Goal: Information Seeking & Learning: Find specific fact

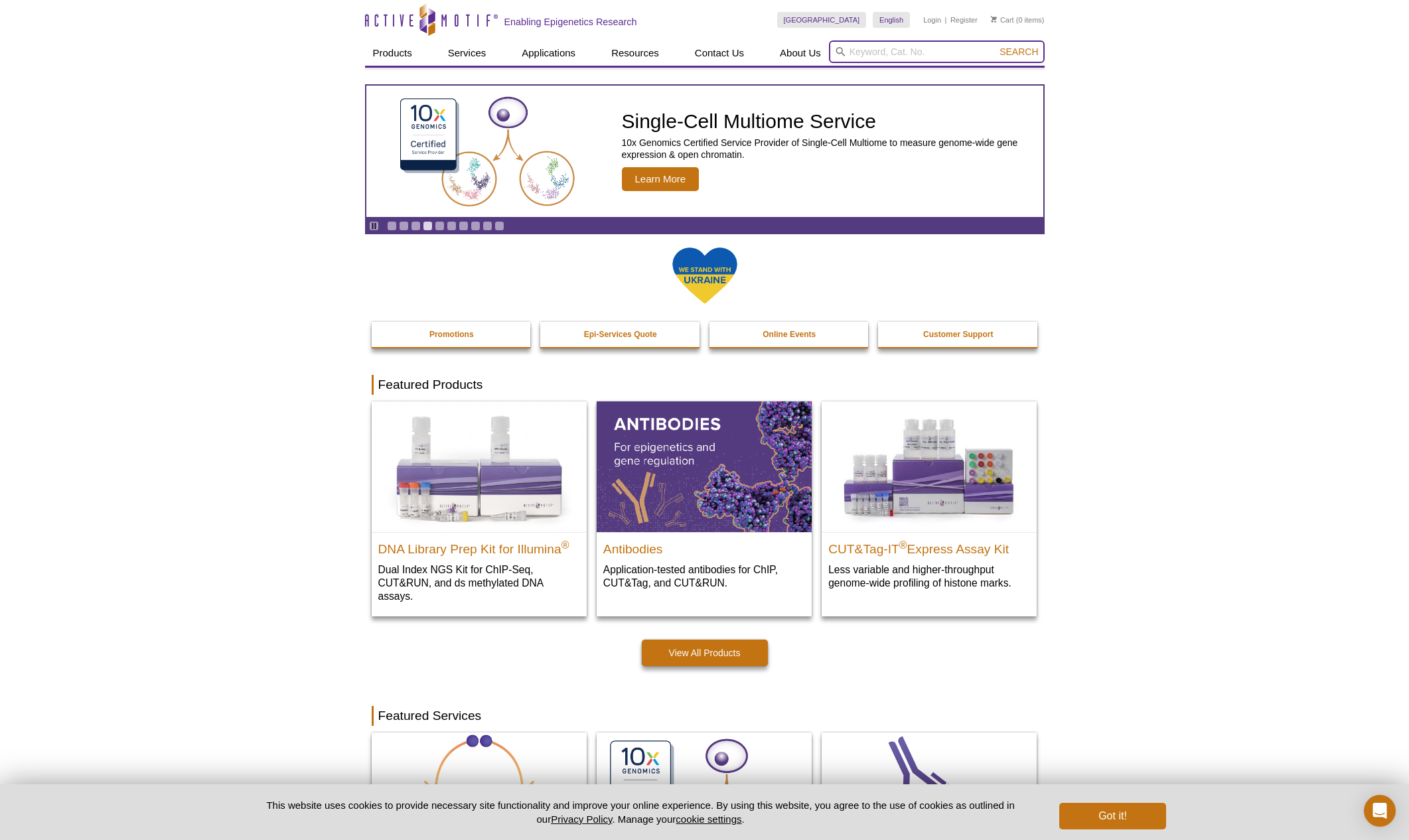
click at [970, 54] on input "search" at bounding box center [937, 51] width 216 height 23
type input "mitotic assay kit"
click at [995, 46] on button "Search" at bounding box center [1018, 52] width 46 height 12
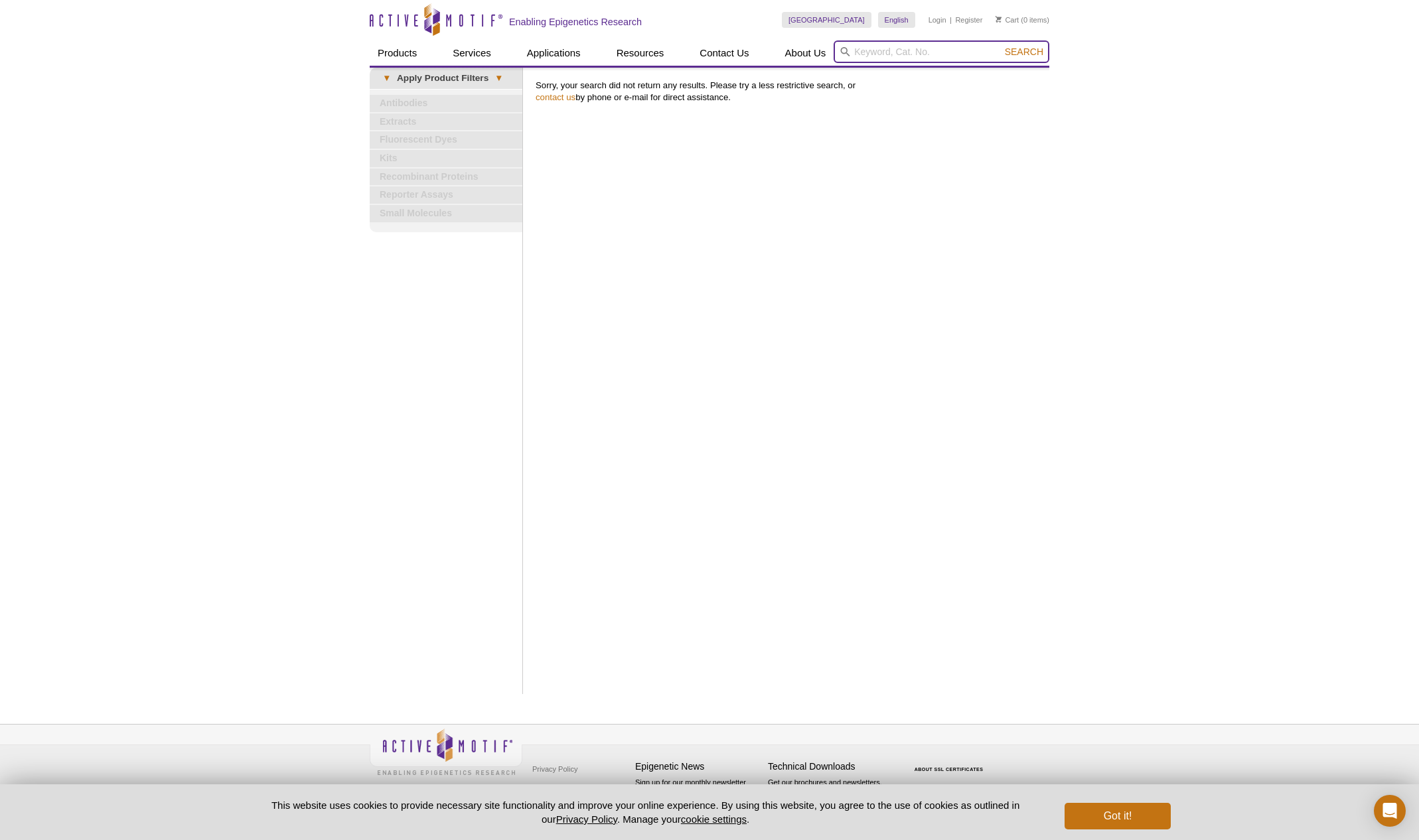
click at [866, 52] on input "search" at bounding box center [942, 51] width 216 height 23
paste input "Suitable for 96-well plates (Orbital) shaker or needle with mixing capacity for…"
type input "Suitable for 96-well plates (Orbital) shaker or needle with mixing capacity for…"
click at [986, 52] on input "Suitable for 96-well plates (Orbital) shaker or needle with mixing capacity for…" at bounding box center [942, 51] width 216 height 23
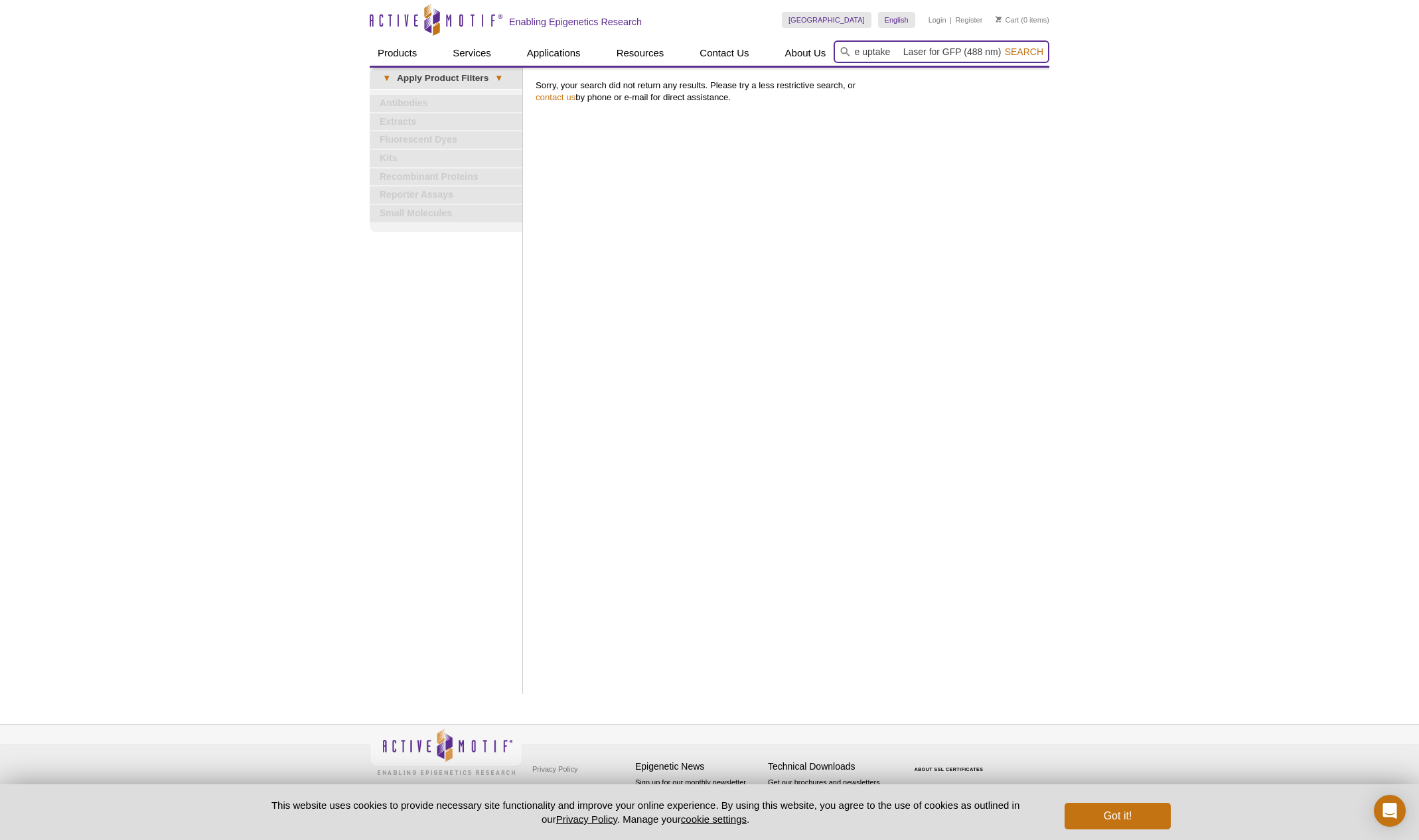
click at [986, 52] on input "Suitable for 96-well plates (Orbital) shaker or needle with mixing capacity for…" at bounding box center [942, 51] width 216 height 23
paste input "18021"
type input "18021"
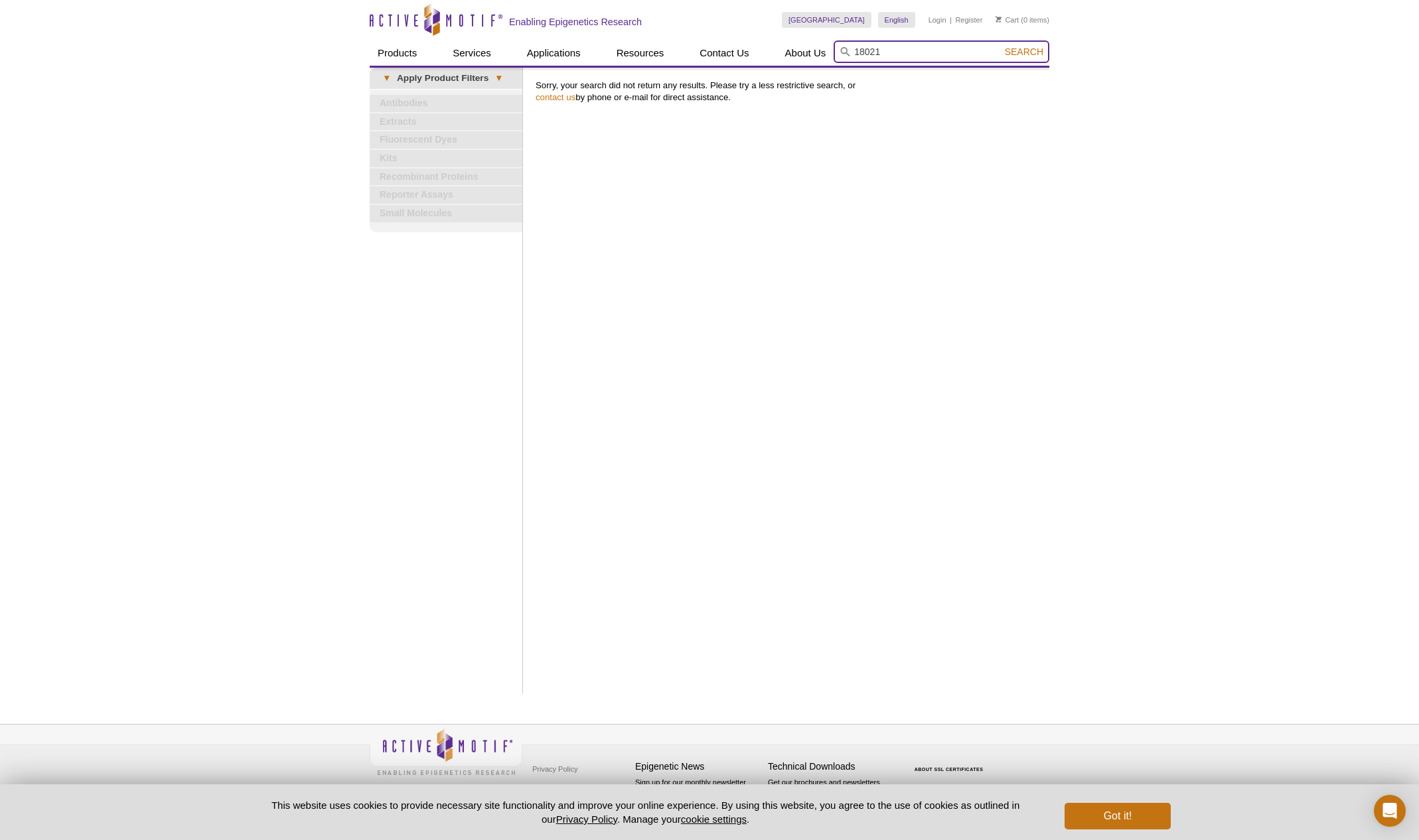
click at [1001, 46] on button "Search" at bounding box center [1024, 52] width 46 height 12
click at [942, 52] on input "search" at bounding box center [942, 51] width 216 height 23
paste input "18022"
type input "18022"
click at [1001, 46] on button "Search" at bounding box center [1024, 52] width 46 height 12
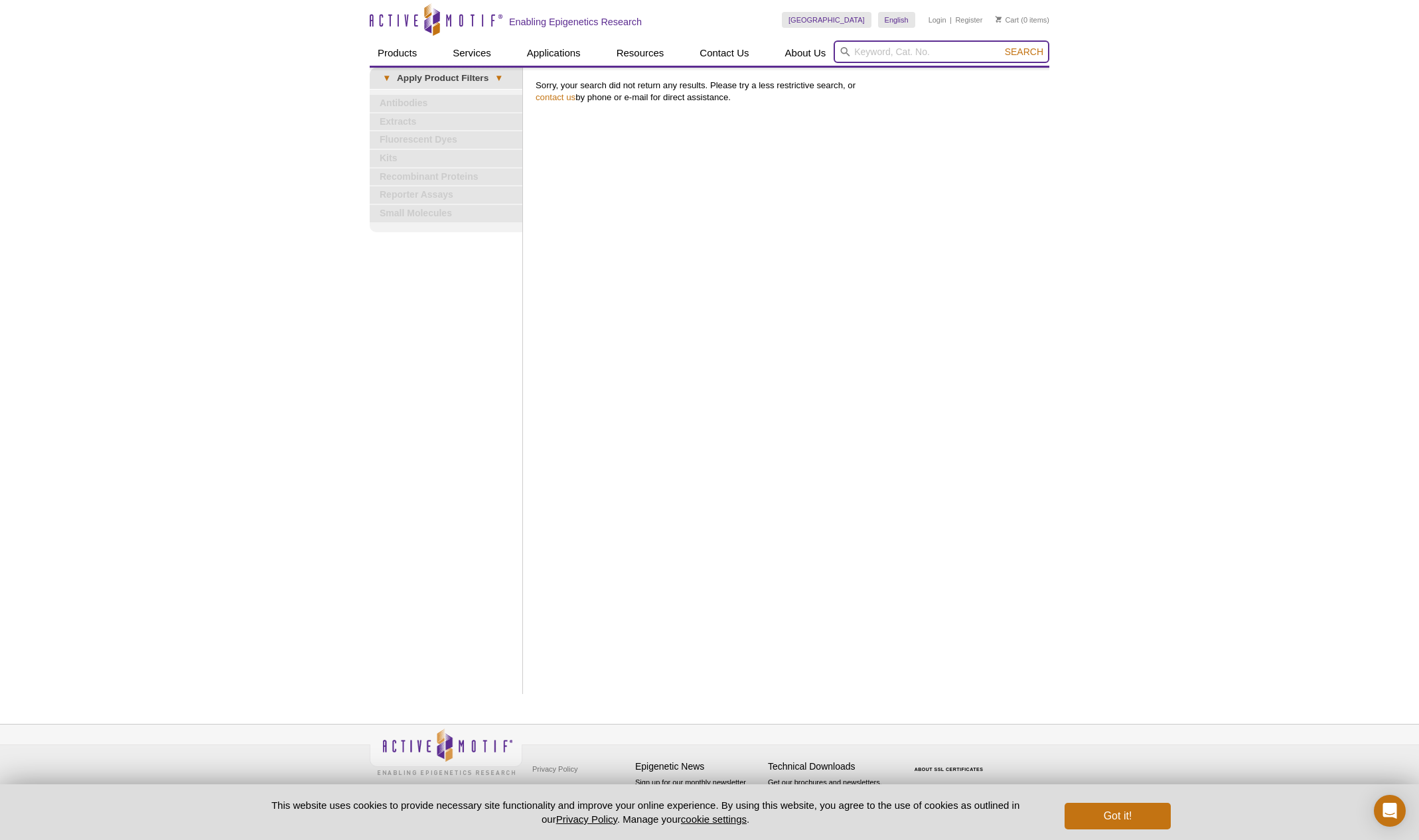
click at [918, 47] on input "search" at bounding box center [942, 51] width 216 height 23
paste input "18020"
type input "18020"
click at [1001, 46] on button "Search" at bounding box center [1024, 52] width 46 height 12
